Goal: Information Seeking & Learning: Find specific fact

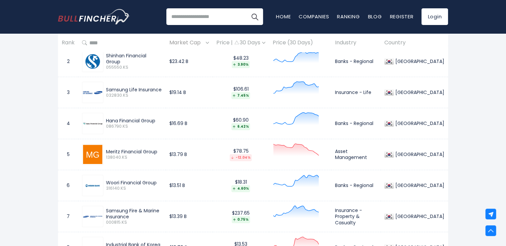
scroll to position [300, 0]
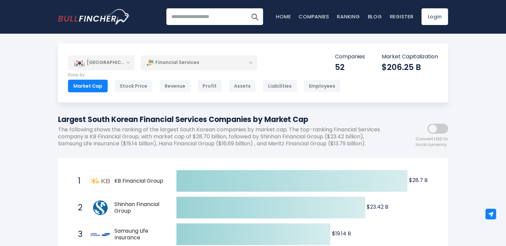
click at [91, 82] on div "Market Cap" at bounding box center [88, 86] width 40 height 13
click at [176, 62] on div "Financial Services" at bounding box center [199, 62] width 117 height 15
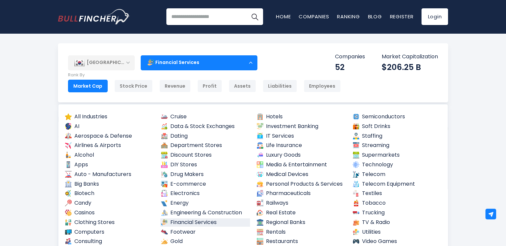
click at [249, 61] on div "Financial Services" at bounding box center [199, 62] width 117 height 15
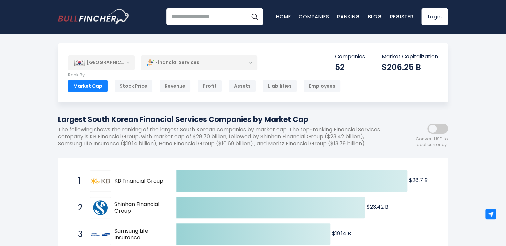
click at [251, 60] on div "Financial Services" at bounding box center [199, 62] width 117 height 15
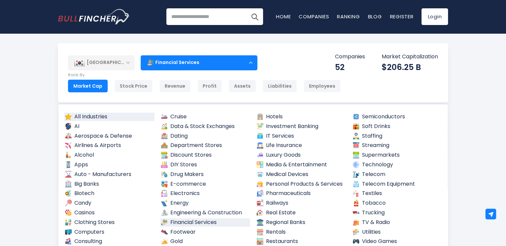
click at [82, 114] on link "All Industries" at bounding box center [109, 117] width 90 height 8
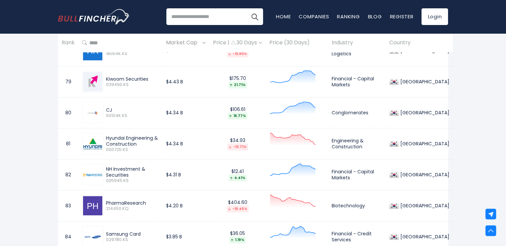
scroll to position [2700, 0]
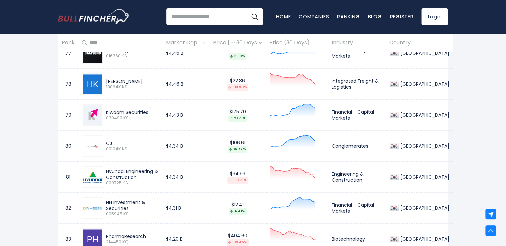
click at [210, 20] on input "search" at bounding box center [214, 16] width 97 height 17
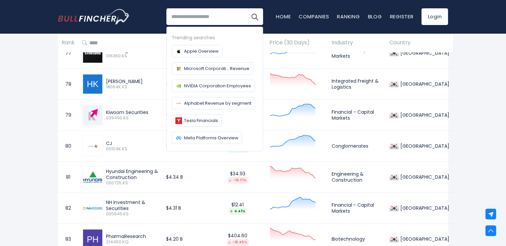
click at [115, 49] on th at bounding box center [120, 43] width 84 height 20
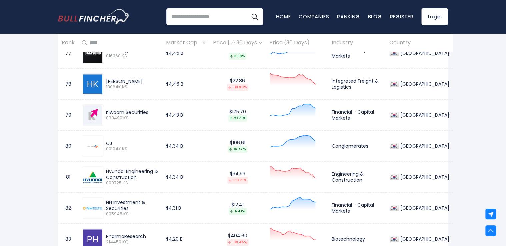
click at [198, 44] on span "Market Cap" at bounding box center [183, 43] width 35 height 10
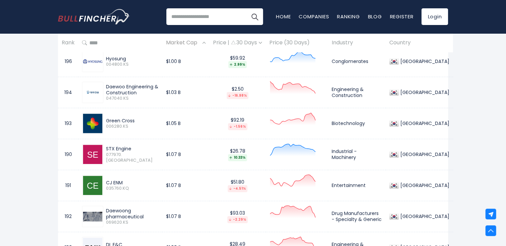
scroll to position [233, 0]
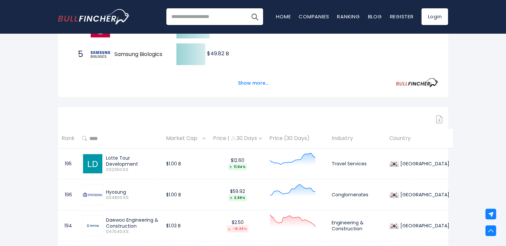
click at [116, 55] on span "Samsung Biologics" at bounding box center [139, 54] width 50 height 7
click at [192, 19] on input "search" at bounding box center [214, 16] width 97 height 17
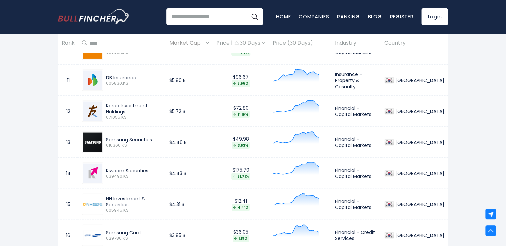
scroll to position [727, 0]
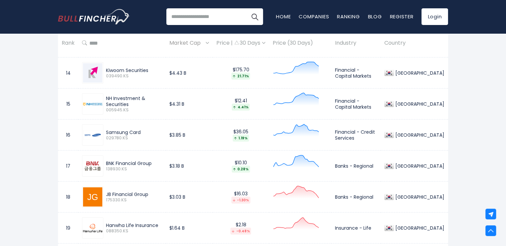
click at [188, 42] on span "Market Cap" at bounding box center [186, 43] width 35 height 10
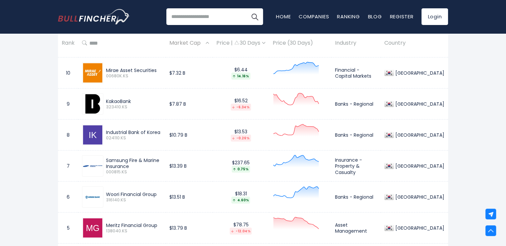
click at [192, 42] on span "Market Cap" at bounding box center [186, 43] width 35 height 10
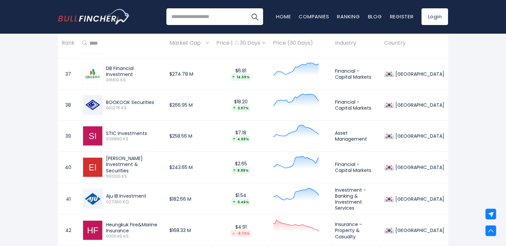
click at [193, 17] on input "search" at bounding box center [214, 16] width 97 height 17
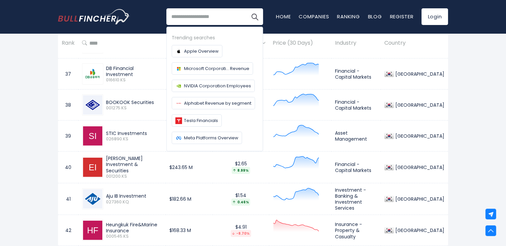
click at [192, 16] on input "search" at bounding box center [214, 16] width 97 height 17
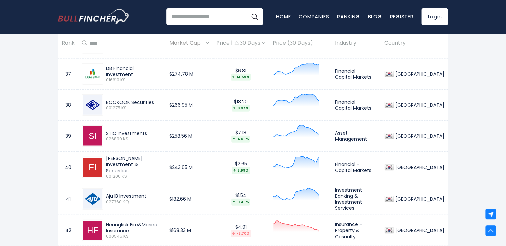
scroll to position [627, 0]
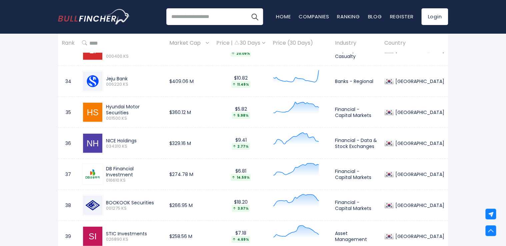
click at [181, 45] on span "Market Cap" at bounding box center [186, 43] width 35 height 10
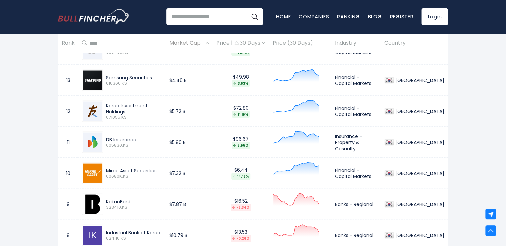
click at [209, 43] on img at bounding box center [207, 43] width 3 height 2
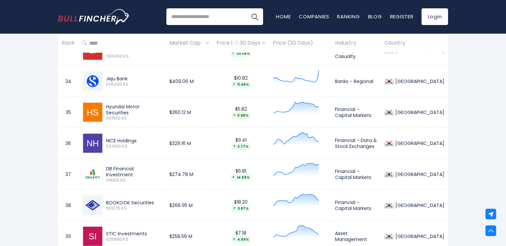
click at [209, 42] on div "Market Cap" at bounding box center [189, 43] width 40 height 10
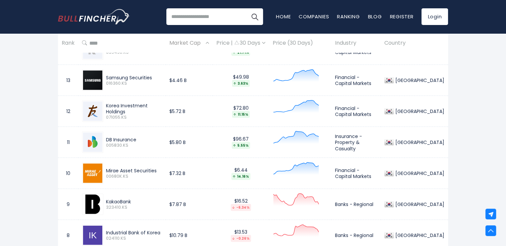
click at [209, 42] on div "Market Cap" at bounding box center [189, 43] width 40 height 10
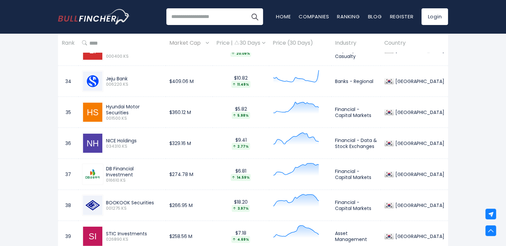
click at [201, 15] on input "search" at bounding box center [214, 16] width 97 height 17
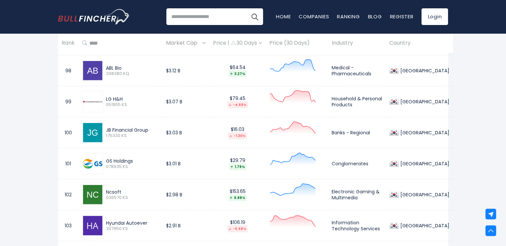
scroll to position [3401, 0]
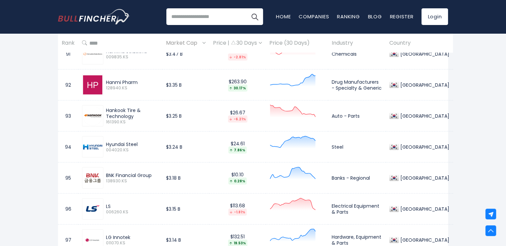
scroll to position [3201, 0]
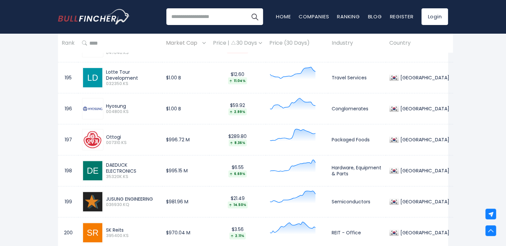
scroll to position [6434, 0]
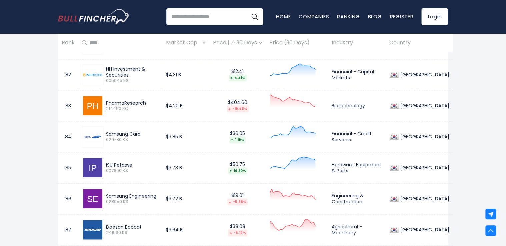
scroll to position [3001, 0]
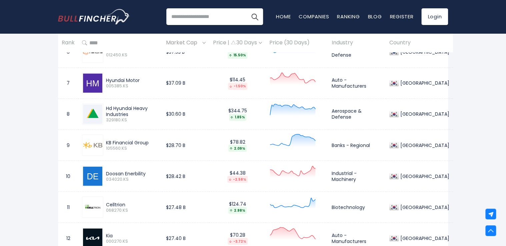
scroll to position [400, 0]
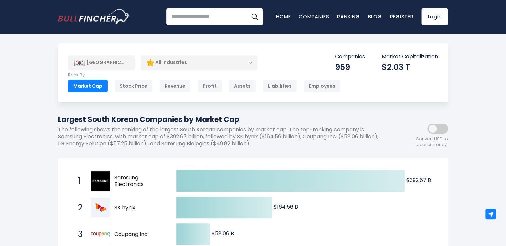
drag, startPoint x: 248, startPoint y: 70, endPoint x: 285, endPoint y: 57, distance: 40.0
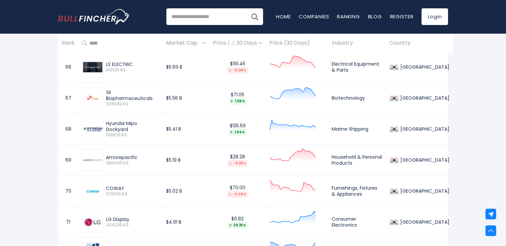
scroll to position [2445, 0]
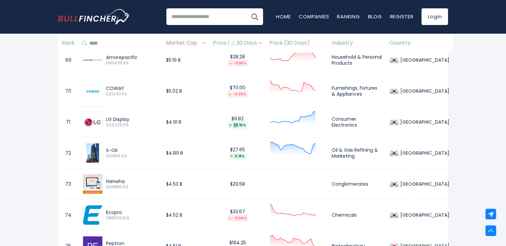
drag, startPoint x: 240, startPoint y: 130, endPoint x: 245, endPoint y: 123, distance: 8.8
click at [245, 123] on td "$9.82 20.15%" at bounding box center [237, 122] width 56 height 31
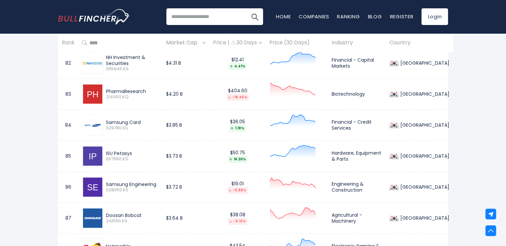
scroll to position [3046, 0]
